Goal: Transaction & Acquisition: Obtain resource

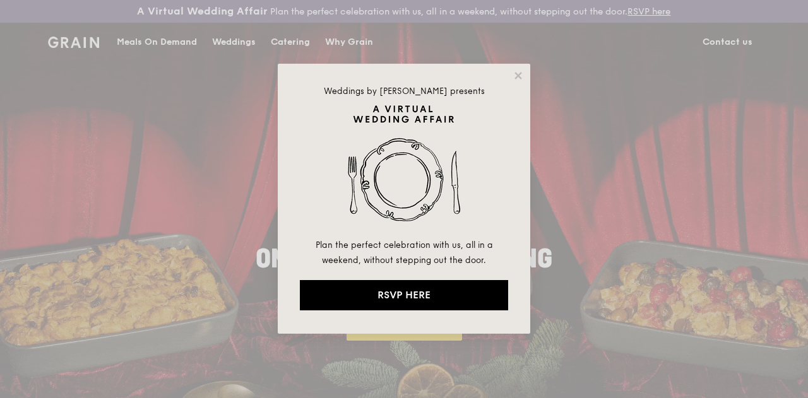
click at [525, 64] on div "Weddings by [PERSON_NAME] presents Plan the perfect celebration with us, all in…" at bounding box center [404, 199] width 253 height 270
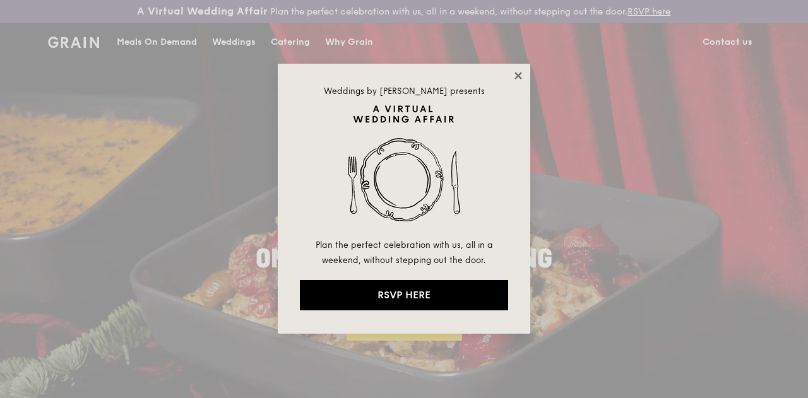
click at [518, 73] on icon at bounding box center [518, 75] width 11 height 11
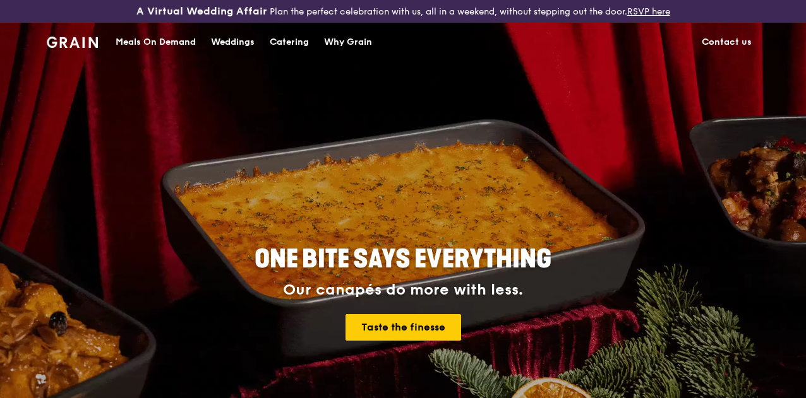
click at [284, 46] on div "Catering" at bounding box center [289, 42] width 39 height 38
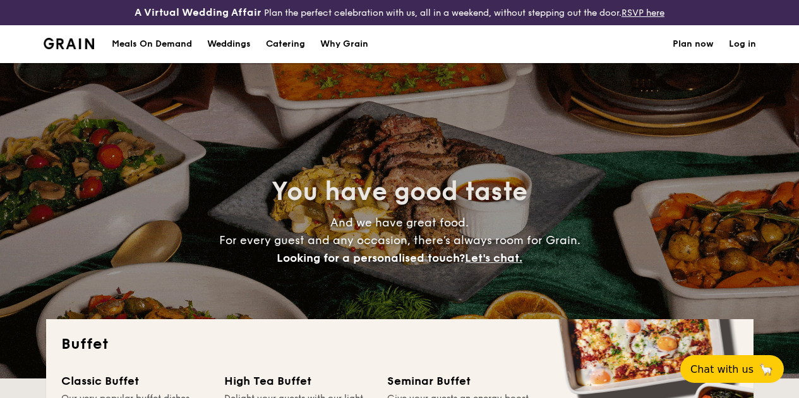
select select
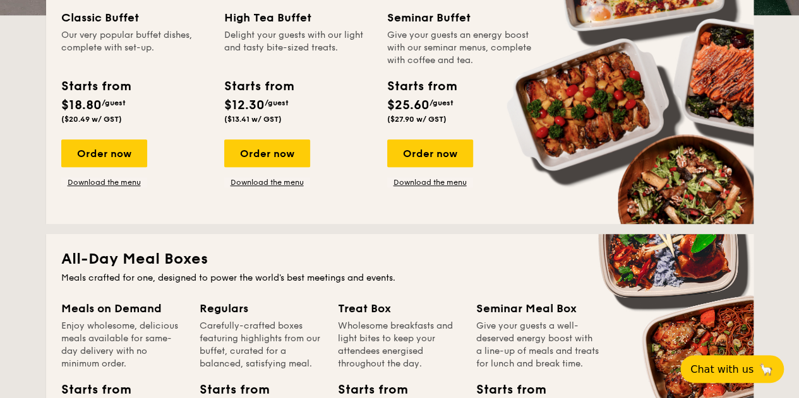
scroll to position [360, 0]
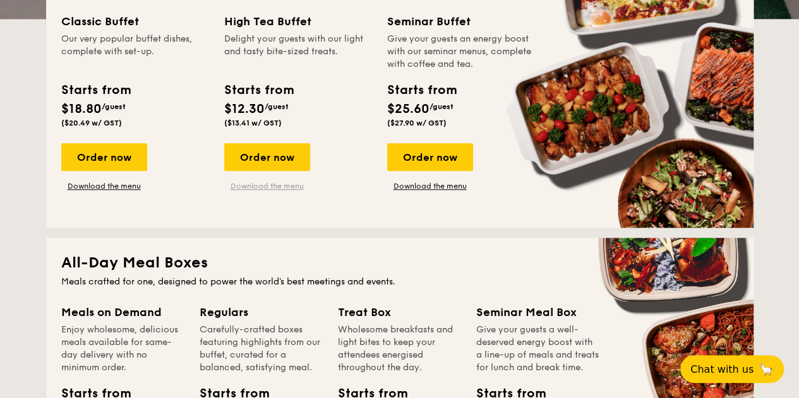
click at [281, 191] on link "Download the menu" at bounding box center [267, 186] width 86 height 10
